Goal: Task Accomplishment & Management: Manage account settings

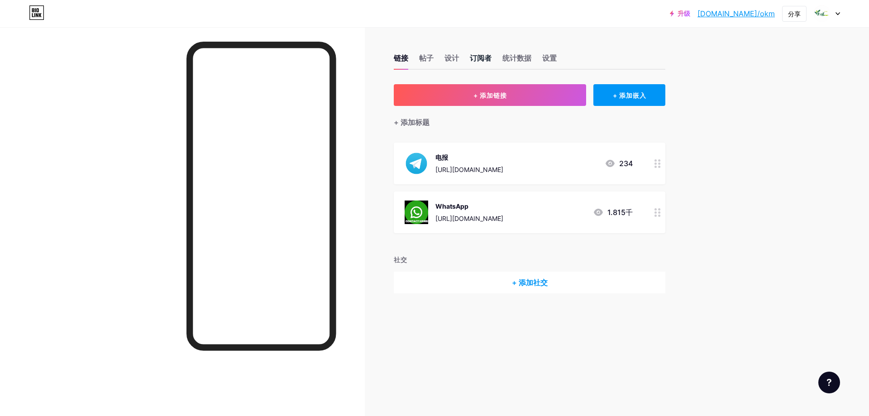
click at [490, 55] on font "订阅者" at bounding box center [481, 57] width 22 height 9
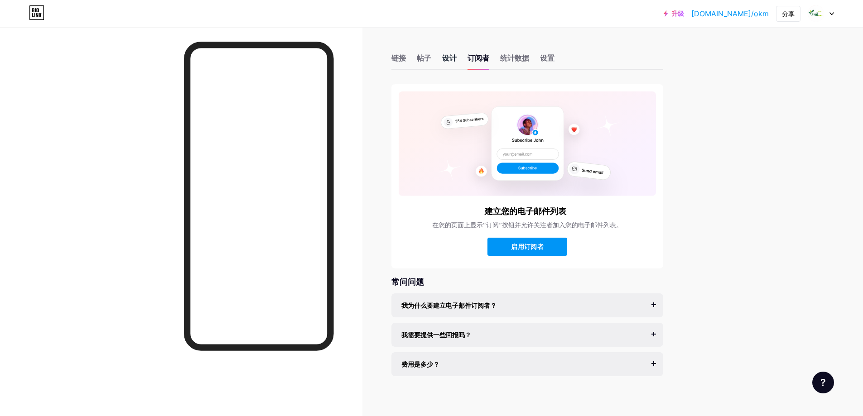
click at [453, 57] on font "设计" at bounding box center [449, 57] width 14 height 9
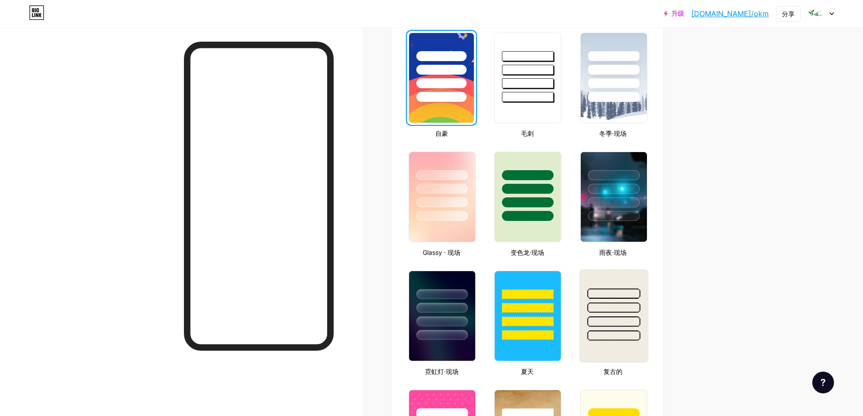
scroll to position [362, 0]
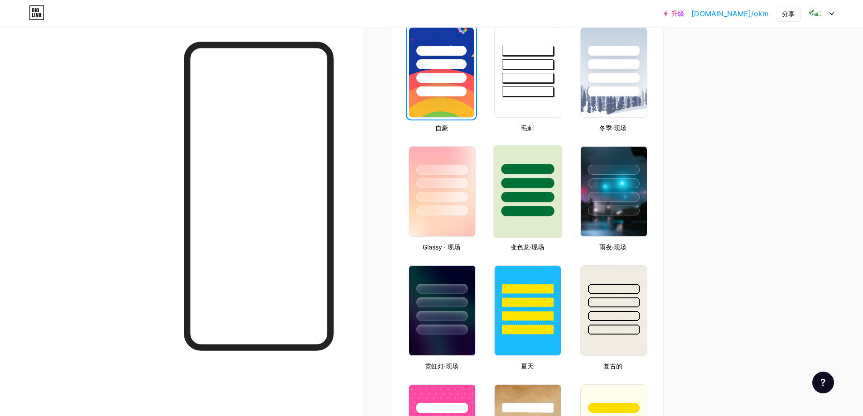
click at [531, 216] on div at bounding box center [527, 191] width 69 height 93
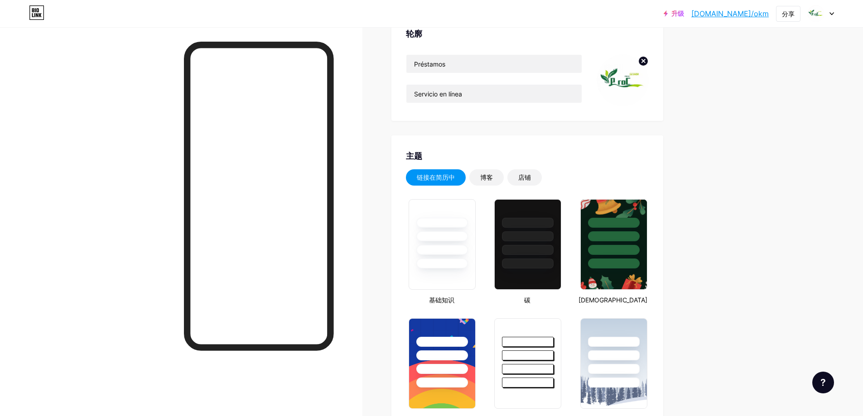
scroll to position [0, 0]
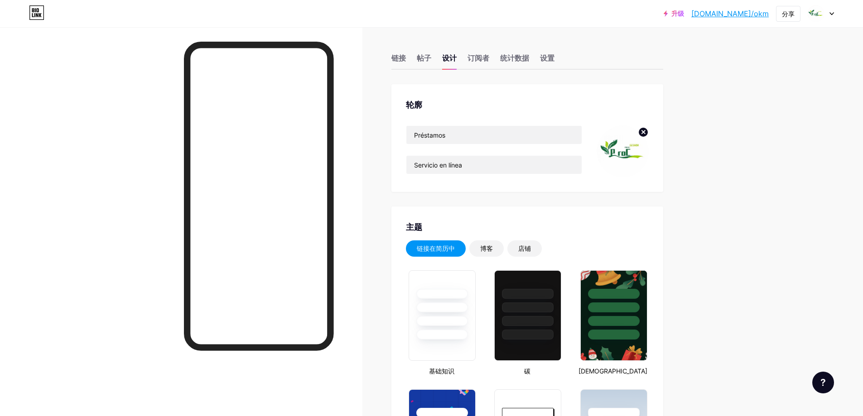
click at [745, 11] on font "[DOMAIN_NAME]/okm" at bounding box center [729, 13] width 77 height 9
click at [397, 53] on font "链接" at bounding box center [398, 57] width 14 height 9
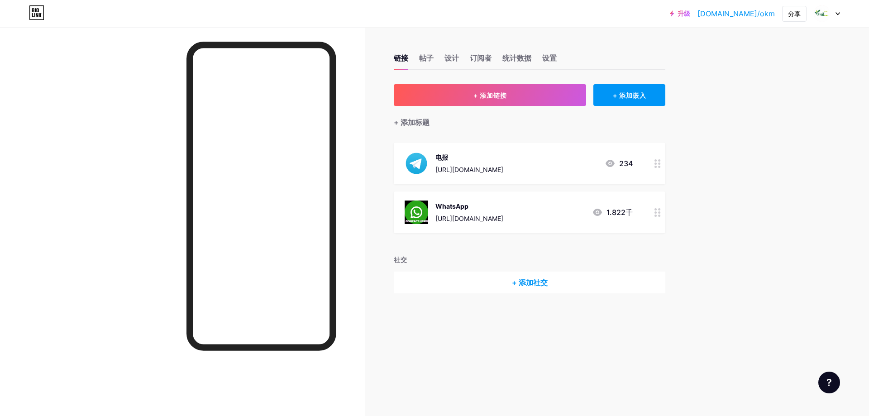
click at [653, 164] on div at bounding box center [657, 164] width 15 height 42
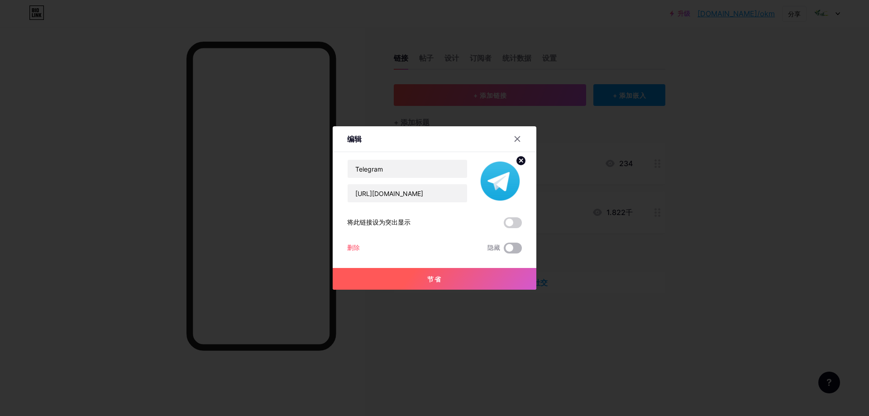
click at [512, 248] on span at bounding box center [513, 248] width 18 height 11
click at [504, 250] on input "checkbox" at bounding box center [504, 250] width 0 height 0
click at [476, 275] on button "节省" at bounding box center [435, 279] width 204 height 22
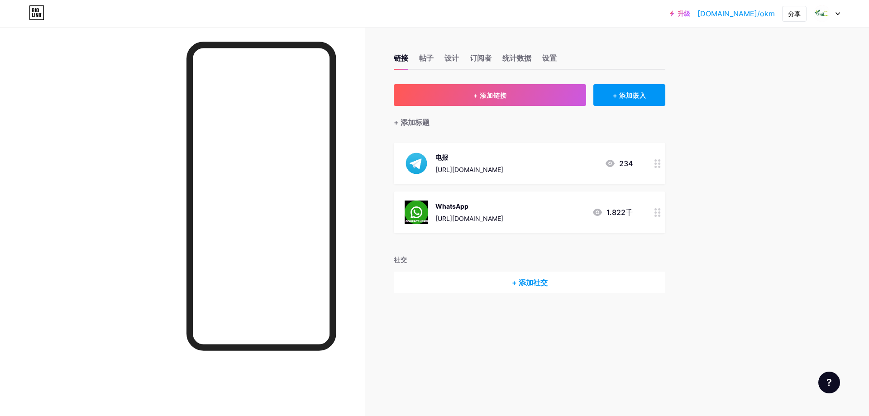
click at [757, 13] on font "[DOMAIN_NAME]/okm" at bounding box center [736, 13] width 77 height 9
click at [660, 215] on circle at bounding box center [660, 216] width 2 height 2
click at [516, 135] on div at bounding box center [517, 139] width 16 height 16
click at [659, 167] on circle at bounding box center [660, 167] width 2 height 2
click at [518, 251] on span at bounding box center [513, 248] width 18 height 11
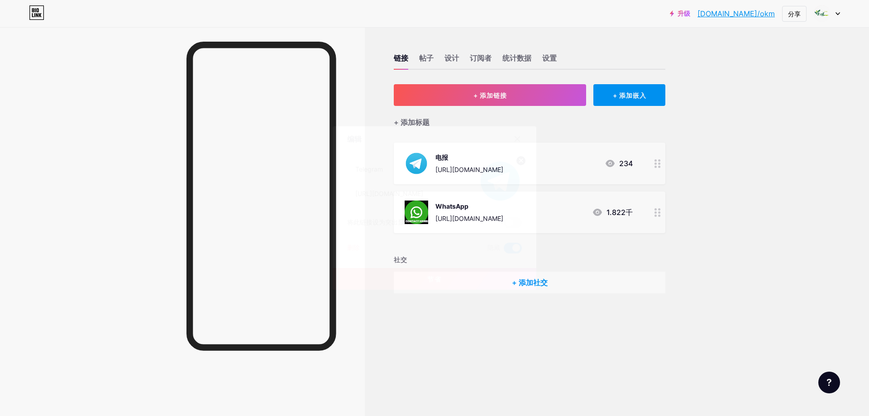
click at [504, 250] on input "checkbox" at bounding box center [504, 250] width 0 height 0
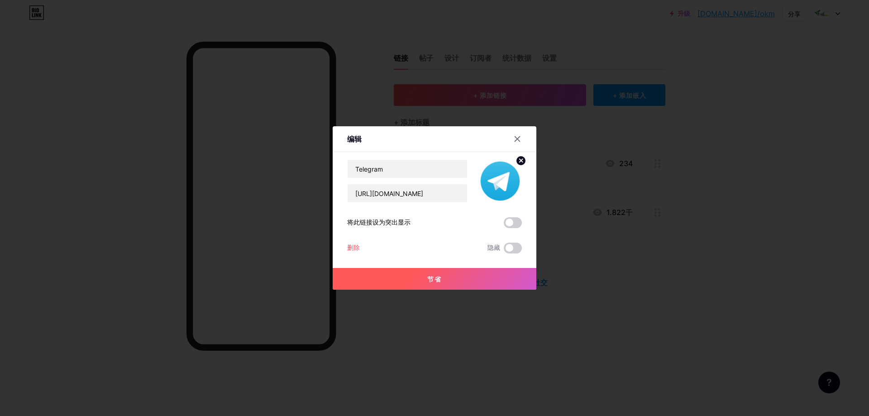
click at [453, 278] on button "节省" at bounding box center [435, 279] width 204 height 22
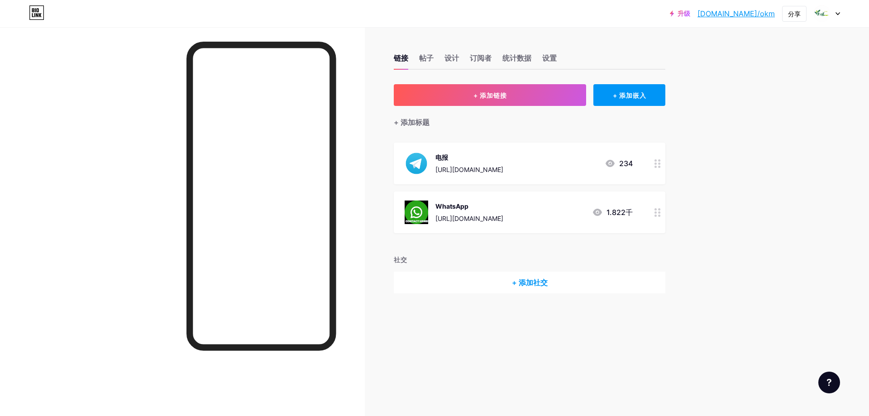
click at [562, 215] on div "WhatsApp [URL][DOMAIN_NAME] 1.822千" at bounding box center [519, 213] width 228 height 24
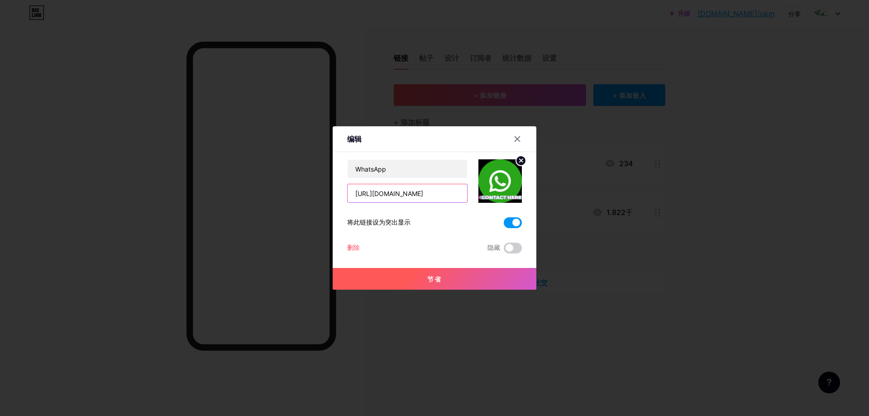
drag, startPoint x: 400, startPoint y: 192, endPoint x: 447, endPoint y: 193, distance: 46.7
click at [447, 193] on input "[URL][DOMAIN_NAME]" at bounding box center [408, 193] width 120 height 18
paste input "63 9460894269"
click at [410, 191] on input "[URL][DOMAIN_NAME] 9460894269" at bounding box center [408, 193] width 120 height 18
type input "[URL][DOMAIN_NAME]"
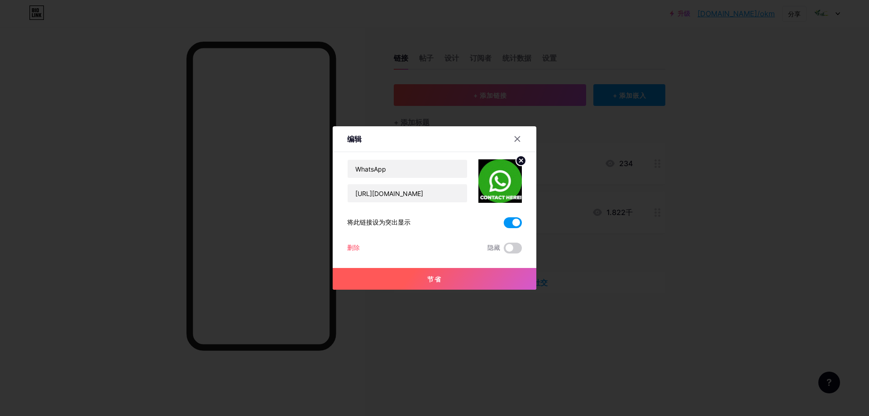
click at [432, 277] on font "节省" at bounding box center [435, 279] width 14 height 8
click at [519, 137] on icon at bounding box center [517, 138] width 7 height 7
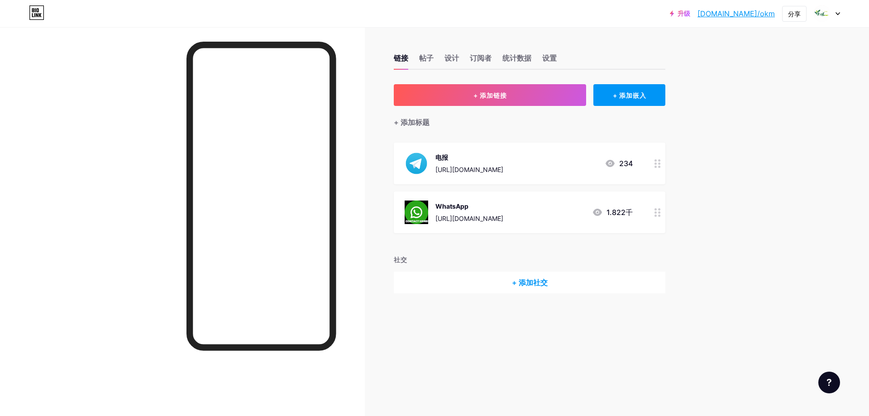
click at [475, 217] on font "[URL][DOMAIN_NAME]" at bounding box center [470, 219] width 68 height 8
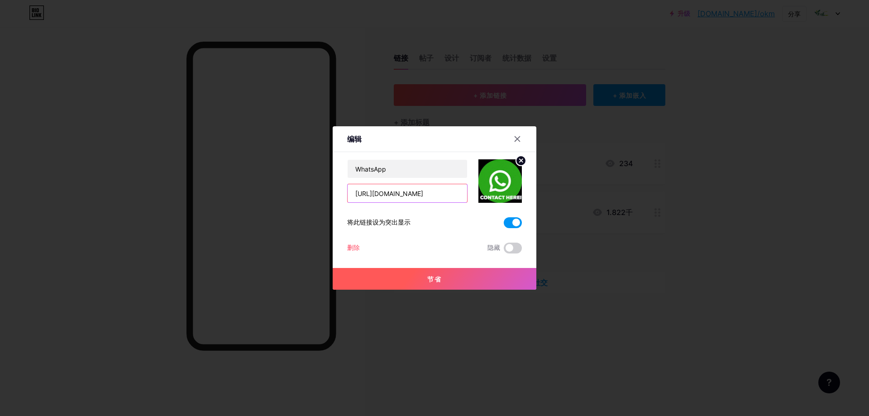
drag, startPoint x: 399, startPoint y: 192, endPoint x: 450, endPoint y: 195, distance: 50.8
click at [450, 195] on input "[URL][DOMAIN_NAME]" at bounding box center [408, 193] width 120 height 18
paste input "63 9460894269"
click at [408, 194] on input "[URL][DOMAIN_NAME] 9460894269" at bounding box center [408, 193] width 120 height 18
type input "[URL][DOMAIN_NAME]"
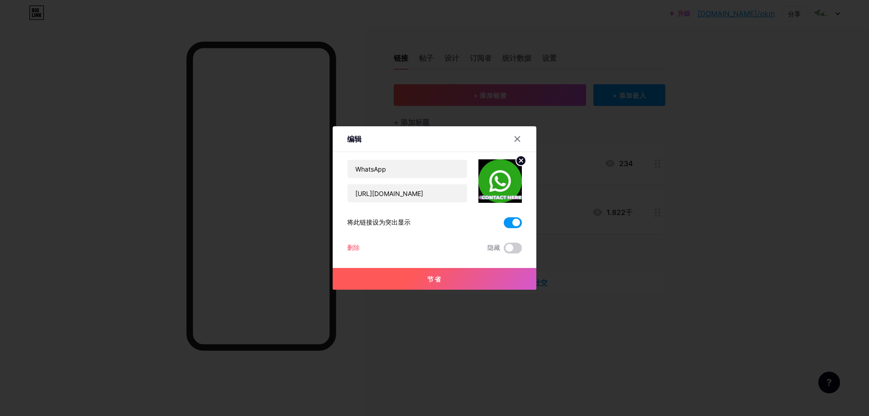
click at [425, 276] on button "节省" at bounding box center [435, 279] width 204 height 22
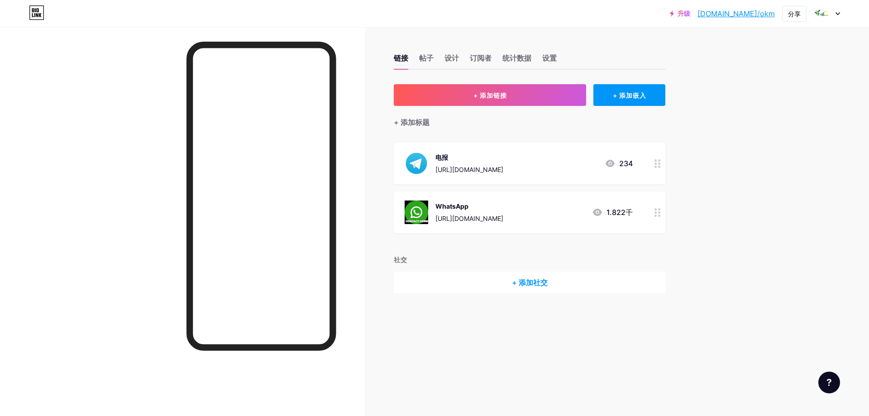
click at [493, 215] on font "[URL][DOMAIN_NAME]" at bounding box center [470, 219] width 68 height 8
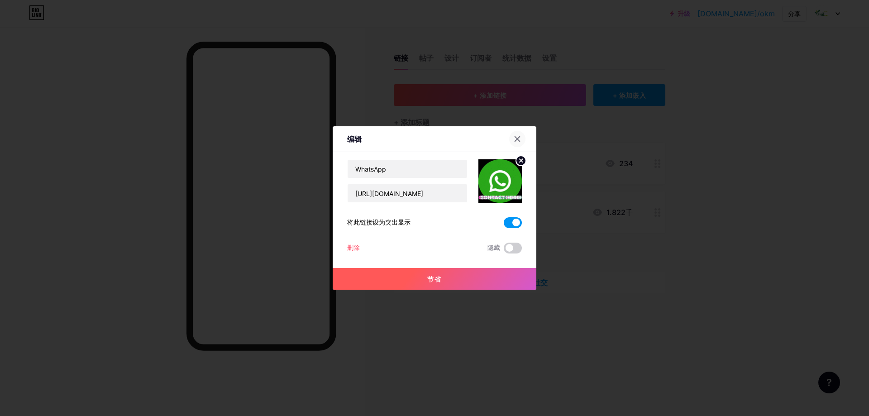
click at [521, 136] on div at bounding box center [517, 139] width 16 height 16
